Goal: Find contact information: Find contact information

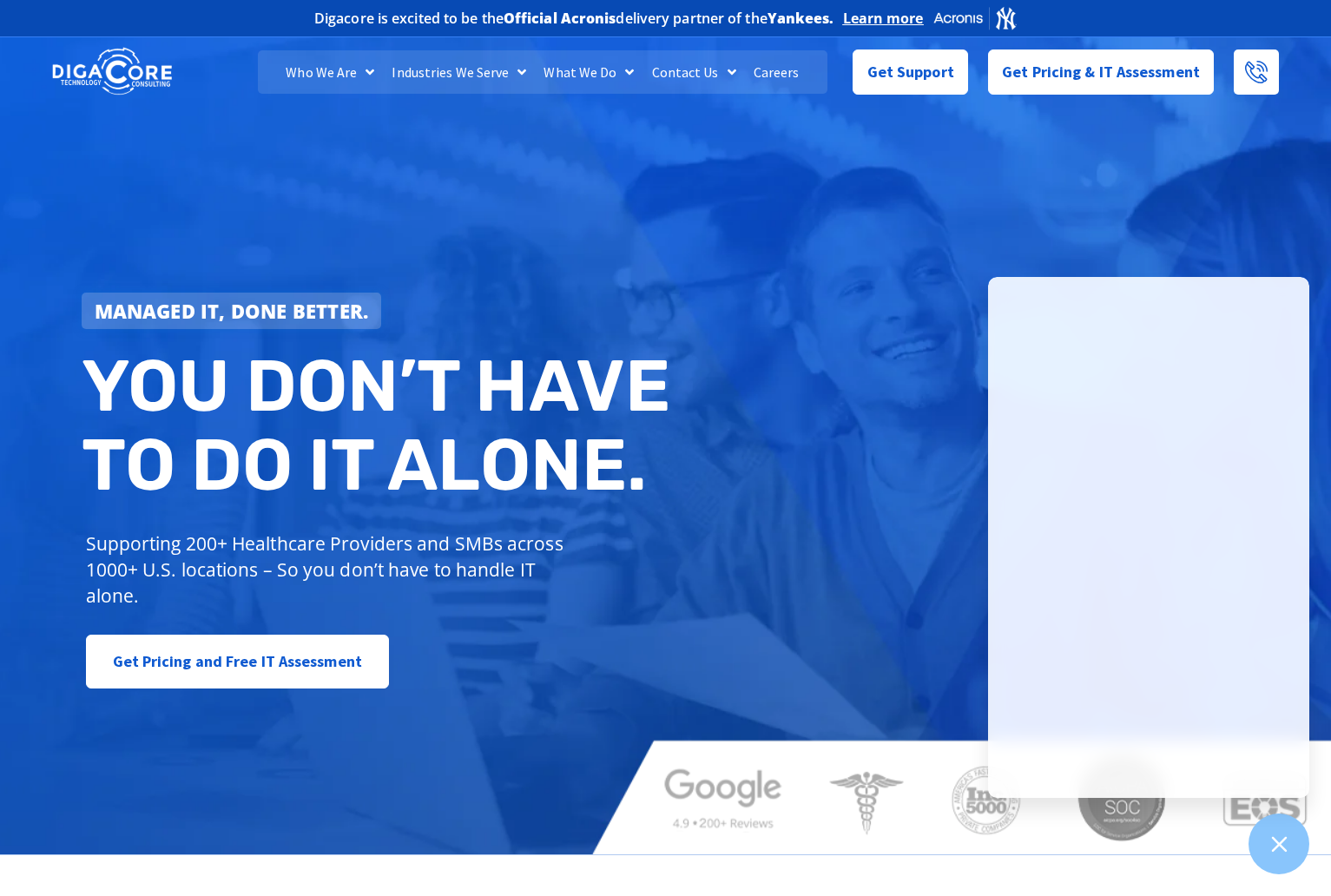
click at [1242, 259] on div "Managed IT, done better. You don’t have to do IT alone. Supporting 200+ Healthc…" at bounding box center [666, 441] width 1331 height 823
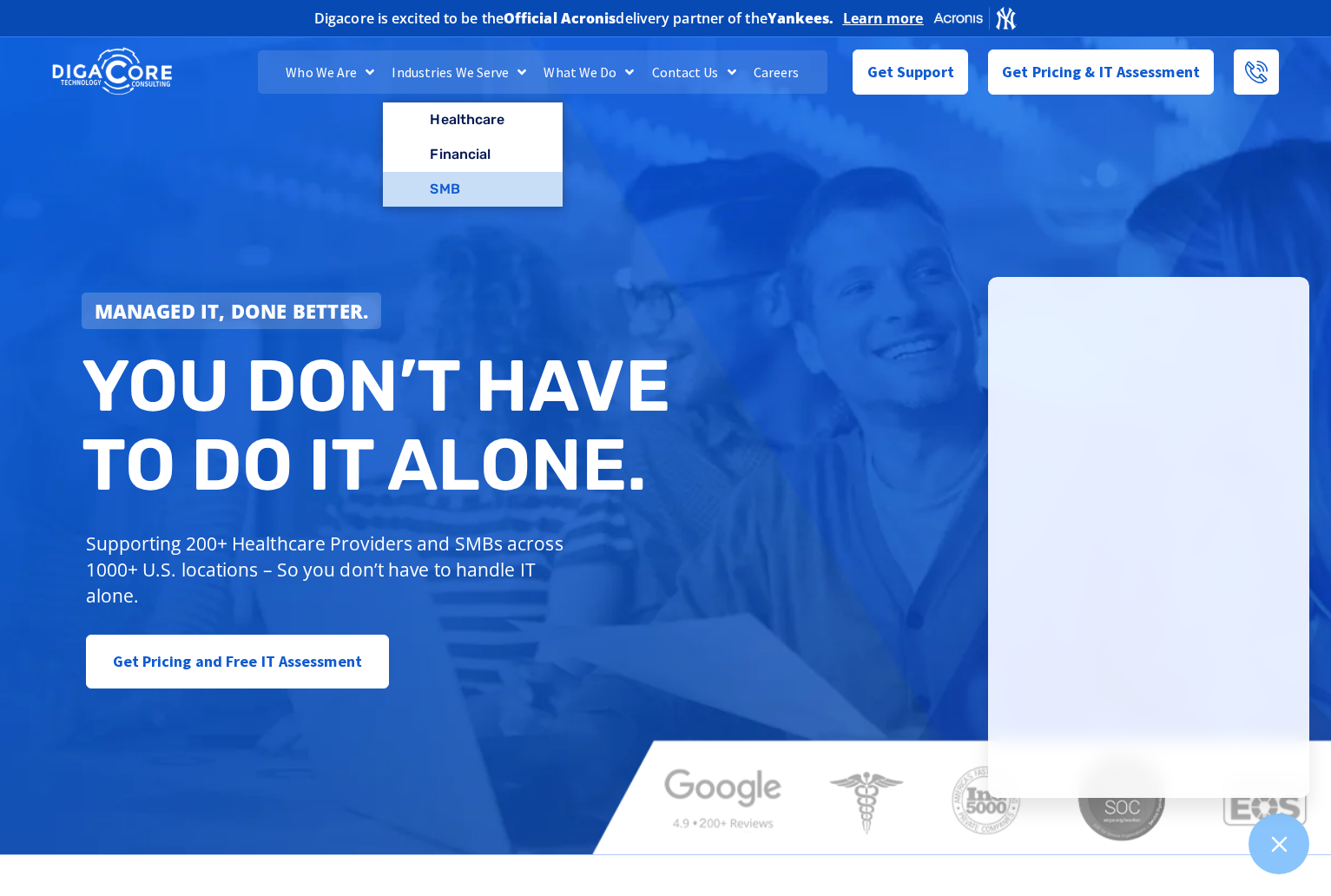
click at [460, 189] on link "SMB" at bounding box center [472, 189] width 179 height 34
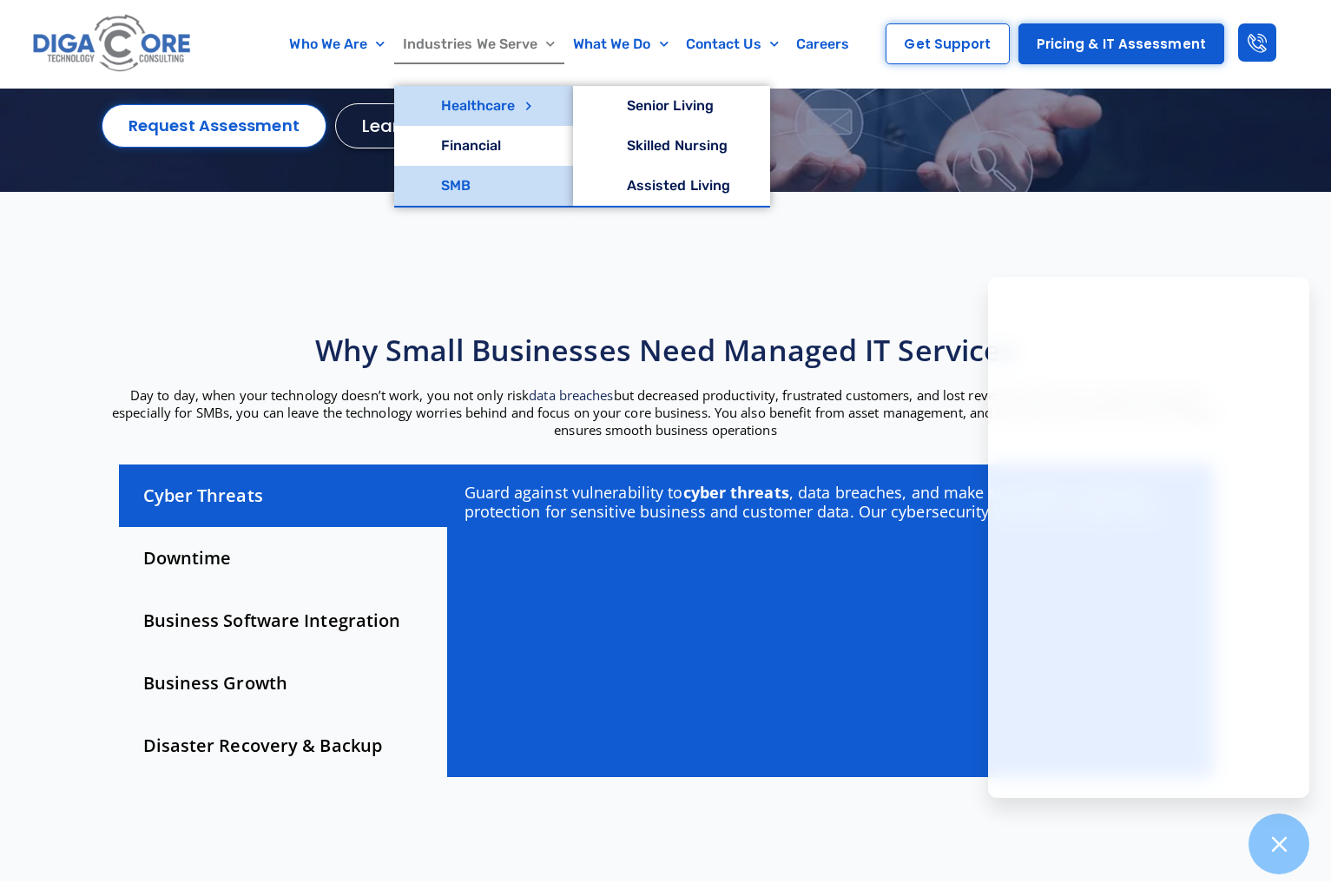
scroll to position [260, 0]
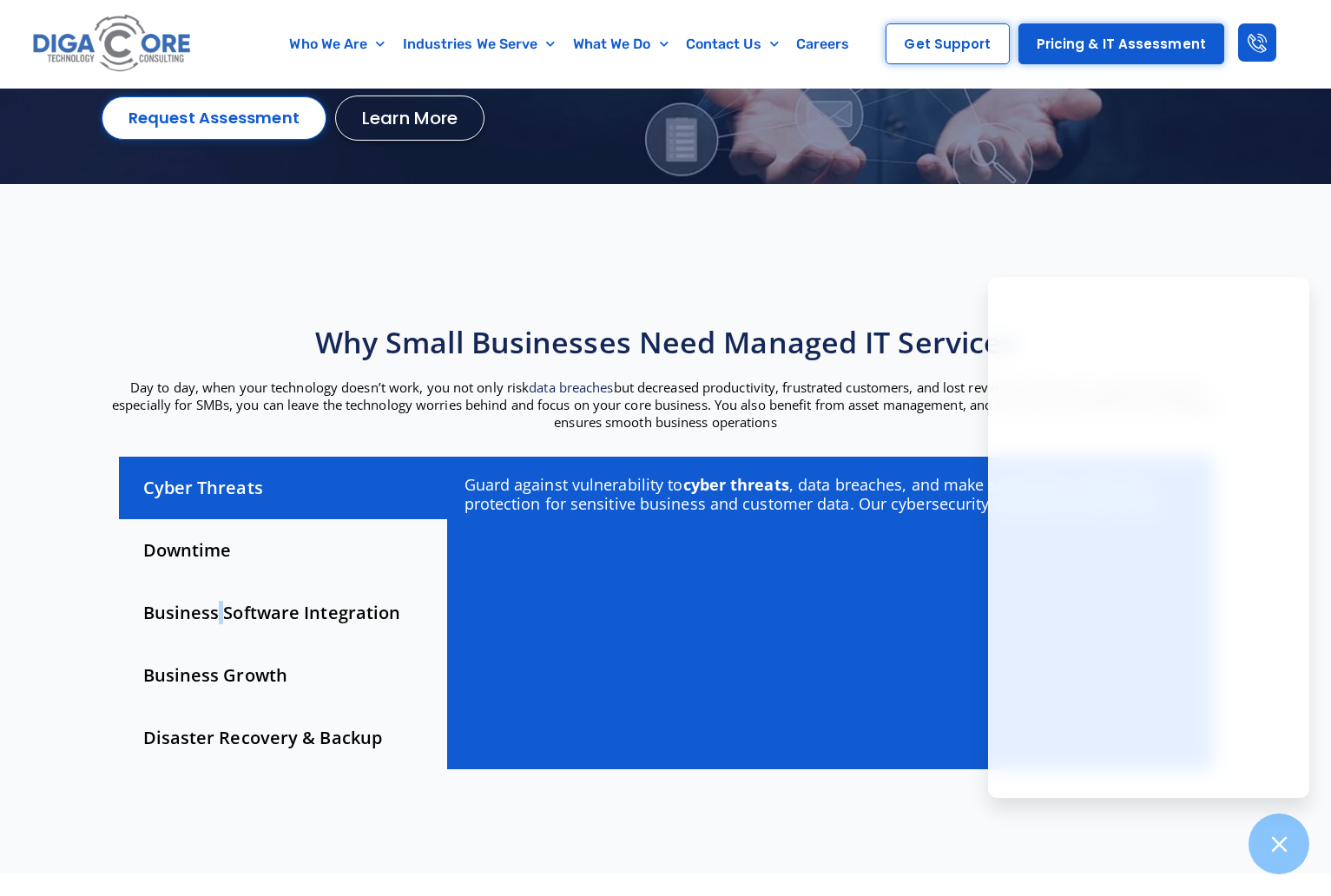
click at [220, 603] on div "Business Software Integration" at bounding box center [282, 612] width 328 height 62
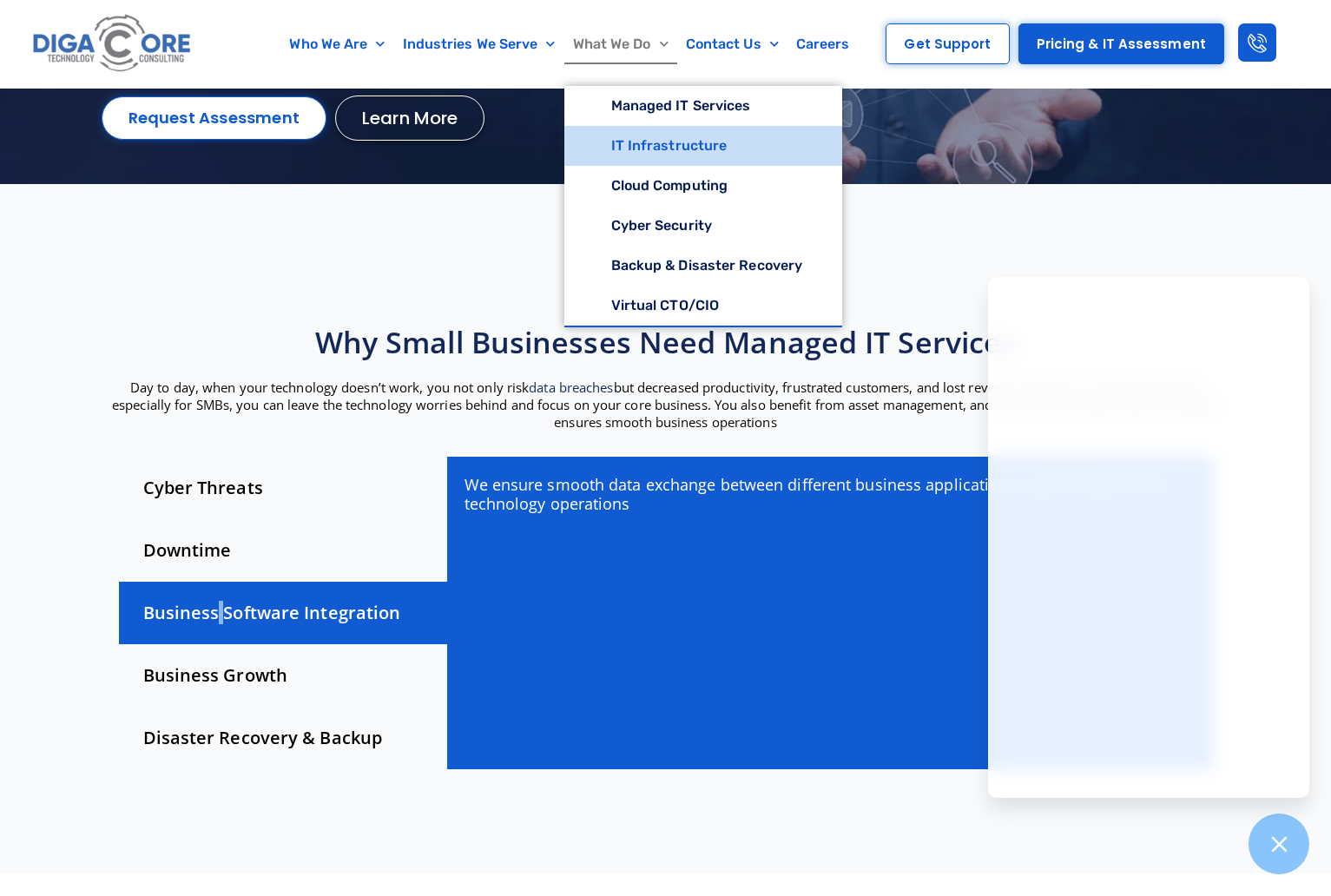
click at [644, 138] on link "IT Infrastructure" at bounding box center [703, 146] width 279 height 40
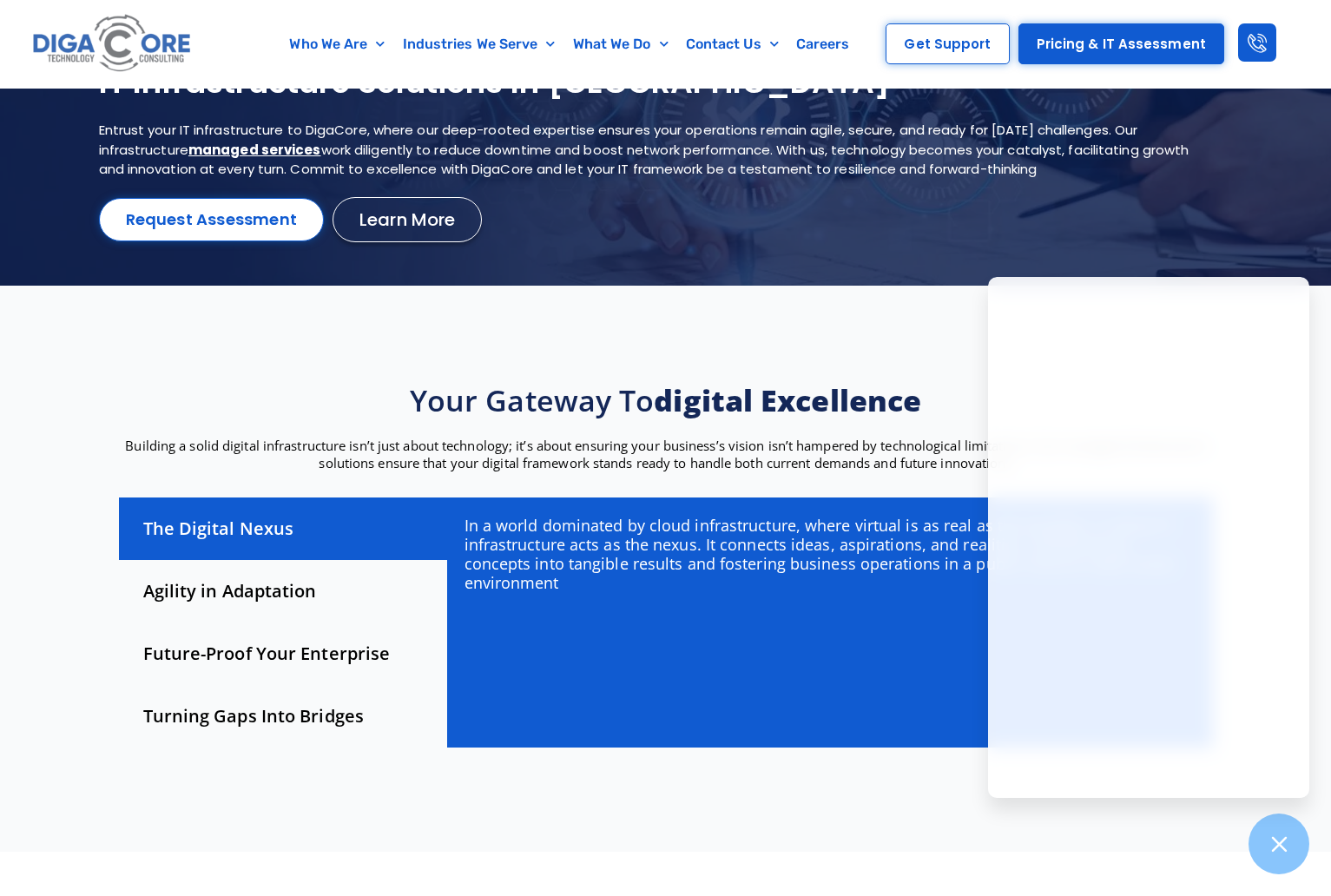
scroll to position [173, 0]
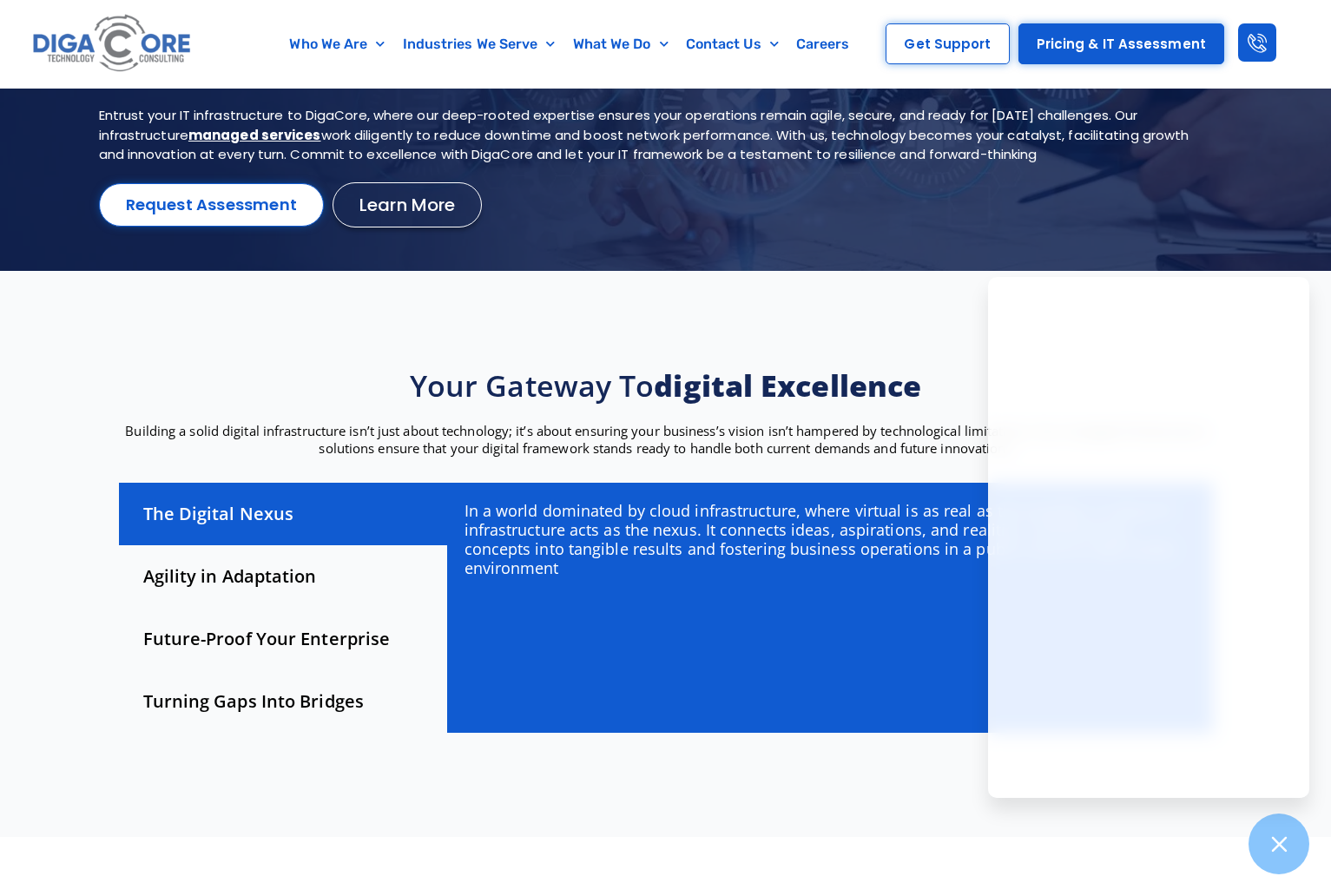
click at [1131, 264] on div at bounding box center [666, 117] width 1331 height 305
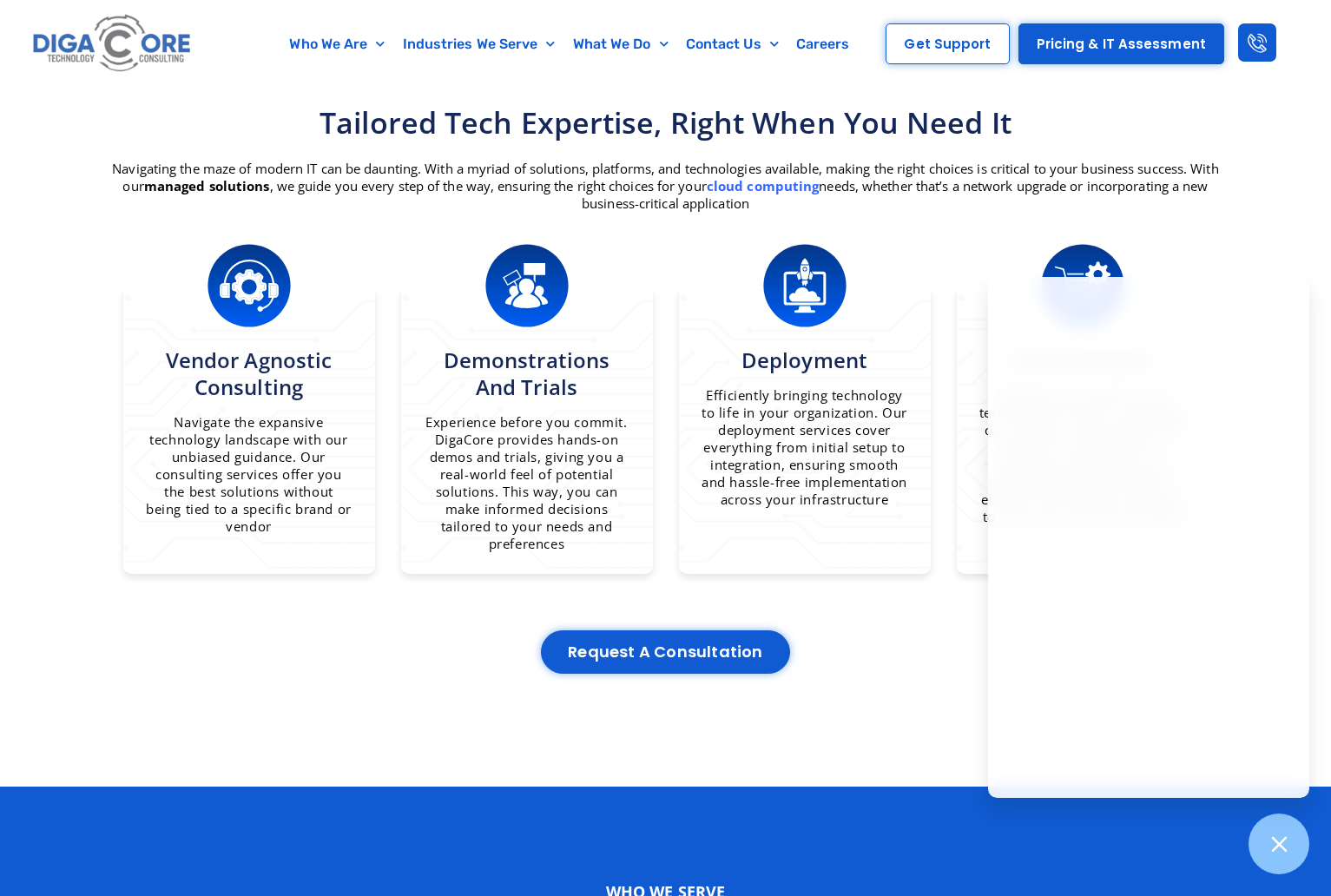
scroll to position [1042, 0]
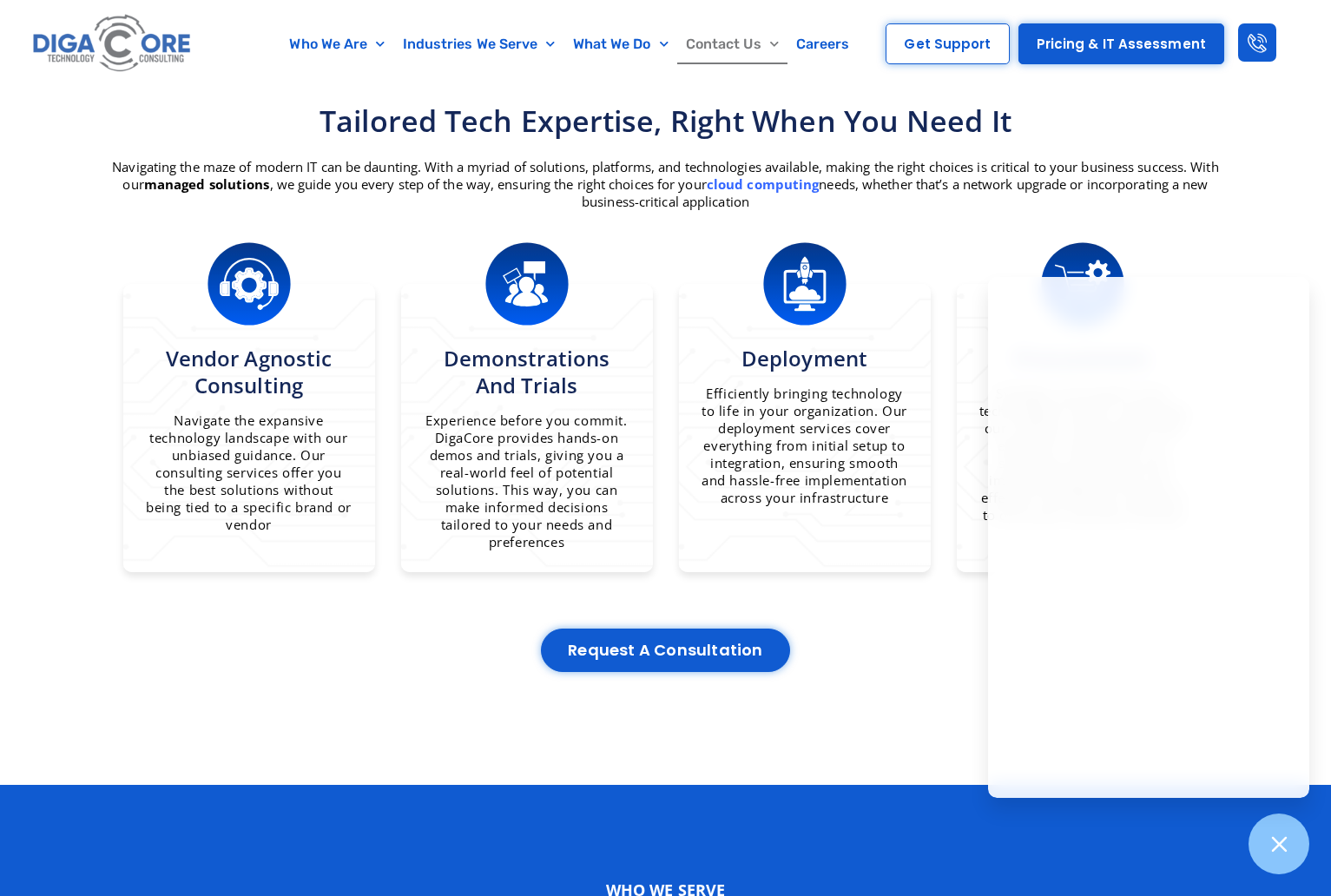
click at [752, 40] on link "Contact Us" at bounding box center [732, 44] width 110 height 40
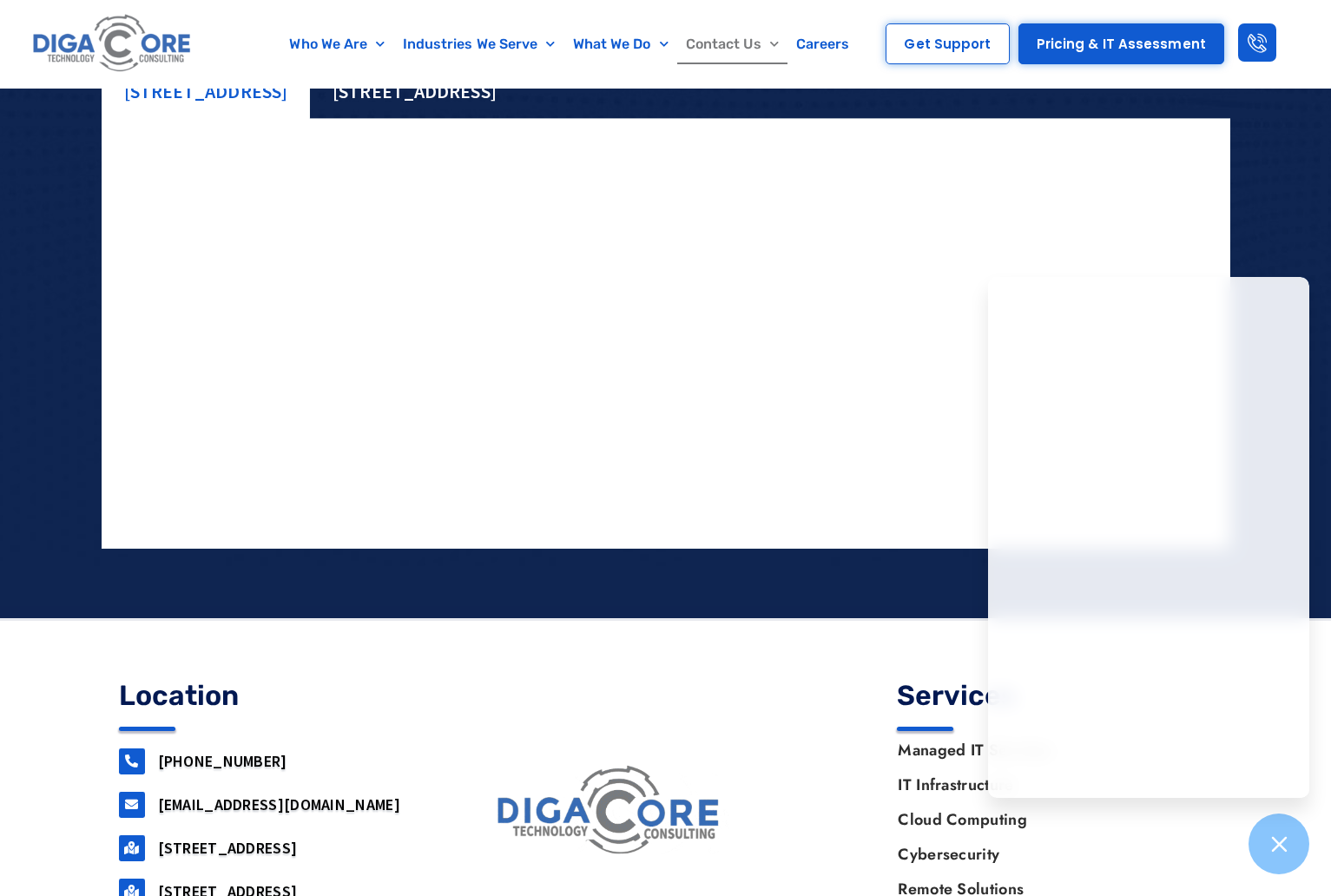
scroll to position [1793, 0]
